Goal: Navigation & Orientation: Find specific page/section

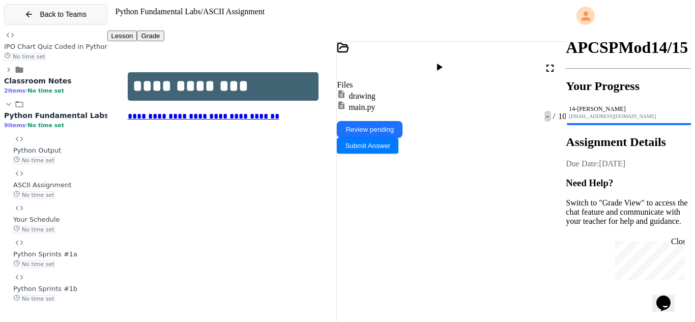
click at [59, 16] on span "Back to Teams" at bounding box center [63, 14] width 47 height 8
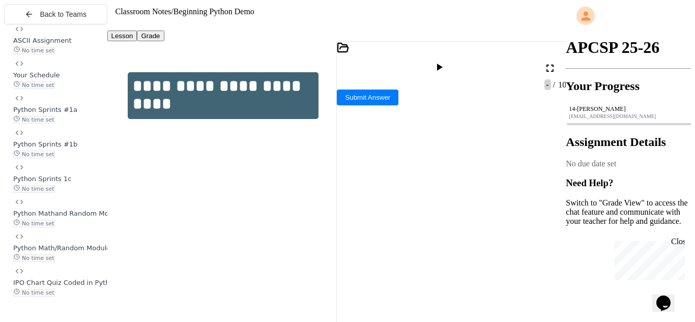
scroll to position [252, 0]
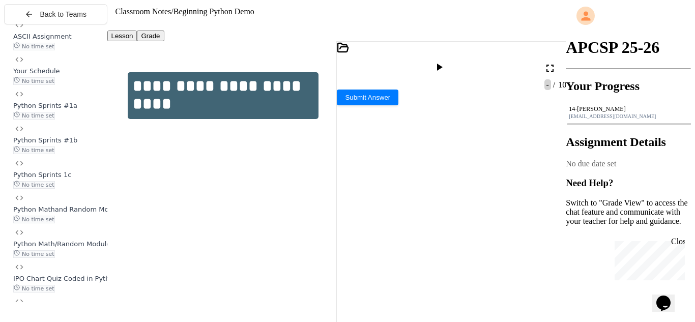
click at [77, 209] on div "Python Mathand Random Module 2A No time set" at bounding box center [60, 208] width 94 height 30
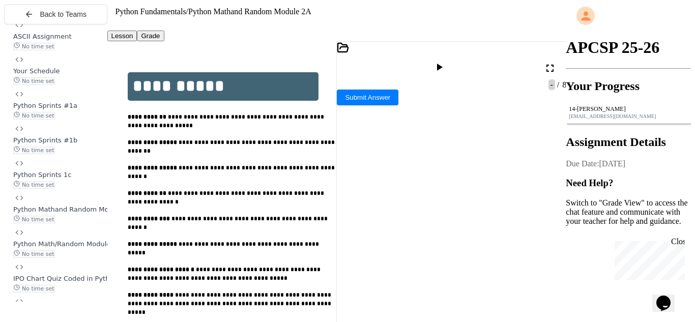
scroll to position [200, 0]
click at [79, 258] on div "Python Math/Random Modules 2B: No time set" at bounding box center [60, 248] width 94 height 19
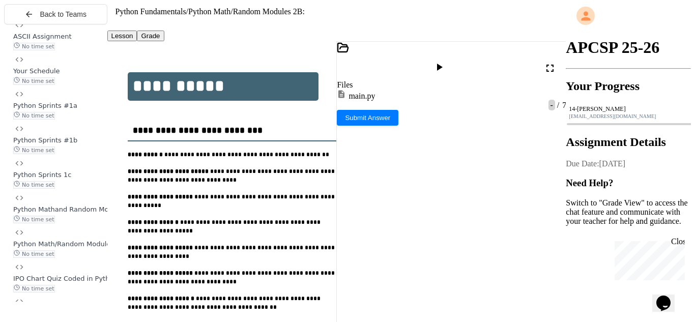
click at [445, 61] on icon at bounding box center [439, 67] width 12 height 12
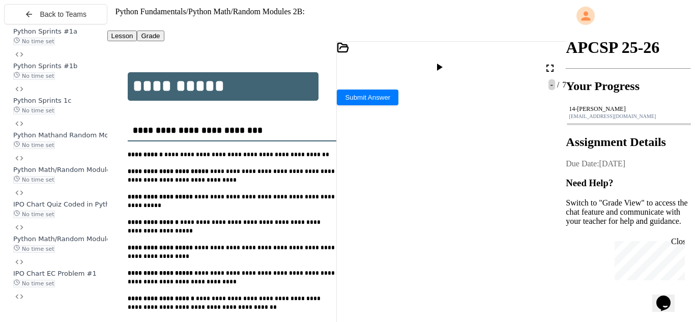
scroll to position [343, 0]
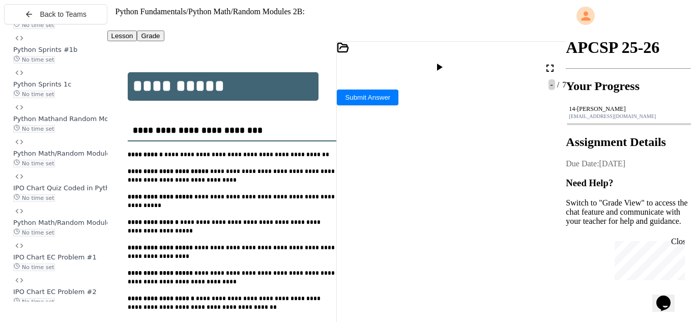
click at [82, 133] on div "Python Mathand Random Module 2A No time set" at bounding box center [60, 118] width 94 height 30
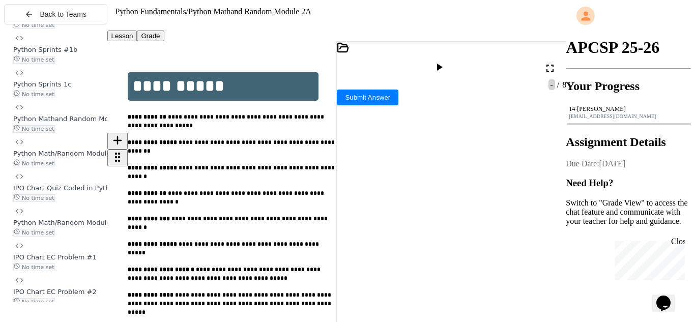
scroll to position [29, 0]
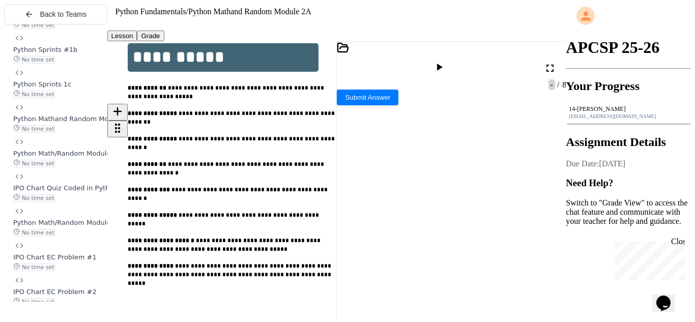
click at [142, 174] on span "**********" at bounding box center [227, 168] width 198 height 15
click at [445, 61] on icon at bounding box center [439, 67] width 12 height 12
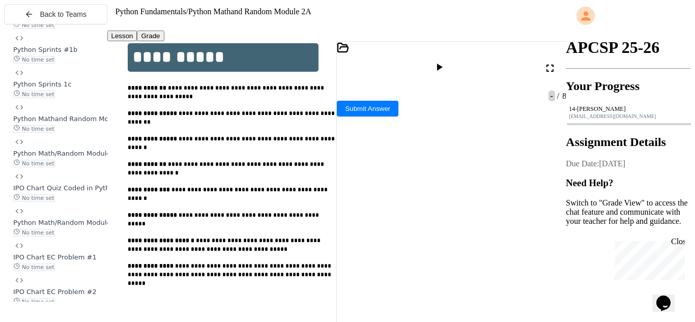
scroll to position [237, 0]
